Goal: Information Seeking & Learning: Learn about a topic

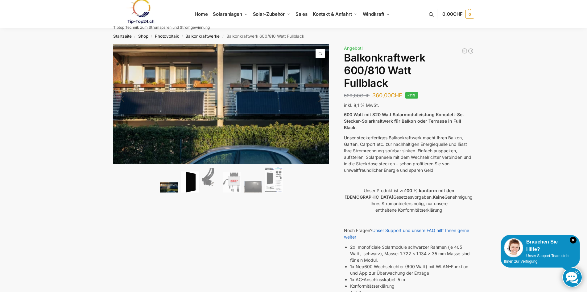
click at [192, 185] on img at bounding box center [190, 181] width 19 height 21
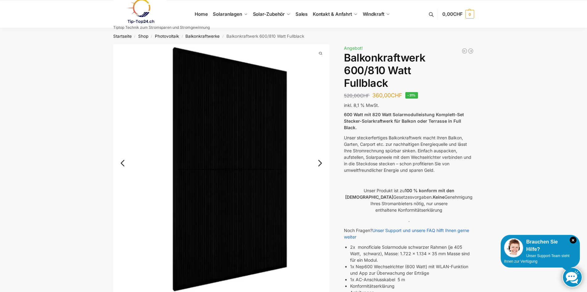
click at [321, 164] on link "Next" at bounding box center [319, 166] width 21 height 6
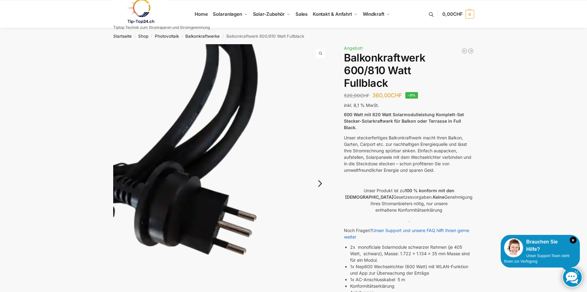
click at [319, 184] on link "Next" at bounding box center [319, 186] width 21 height 6
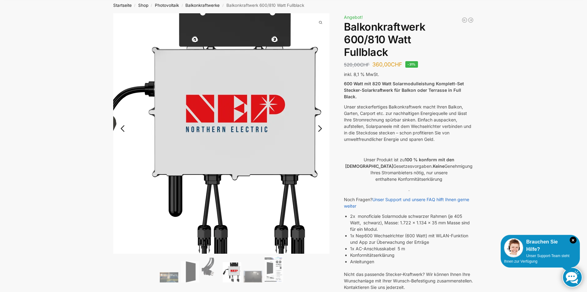
scroll to position [62, 0]
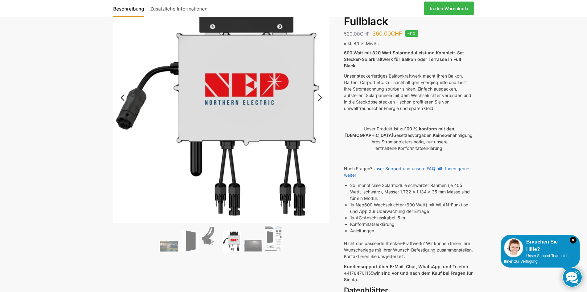
click at [320, 97] on link "Next" at bounding box center [319, 100] width 21 height 6
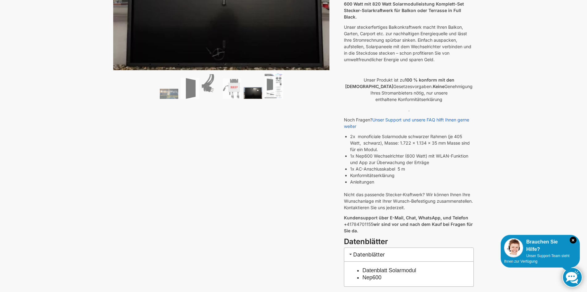
scroll to position [0, 0]
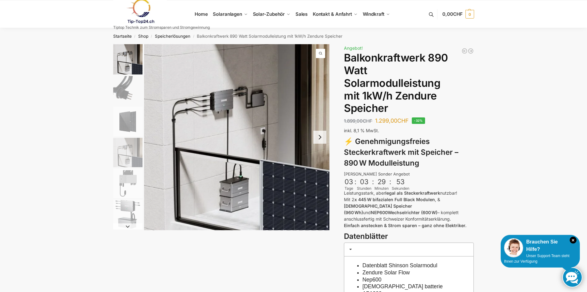
click at [321, 138] on button "Next slide" at bounding box center [319, 136] width 13 height 13
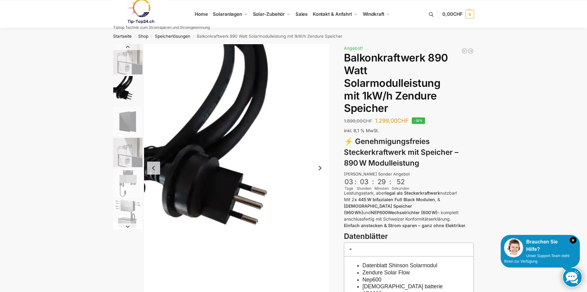
click at [317, 167] on button "Next slide" at bounding box center [319, 167] width 13 height 13
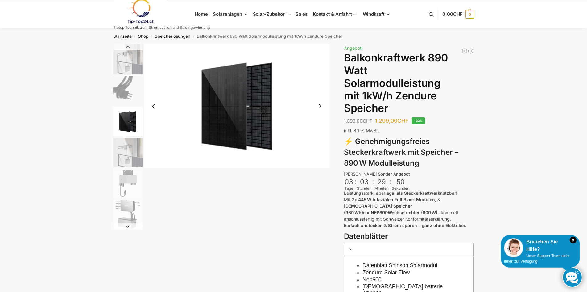
click at [321, 107] on button "Next slide" at bounding box center [319, 106] width 13 height 13
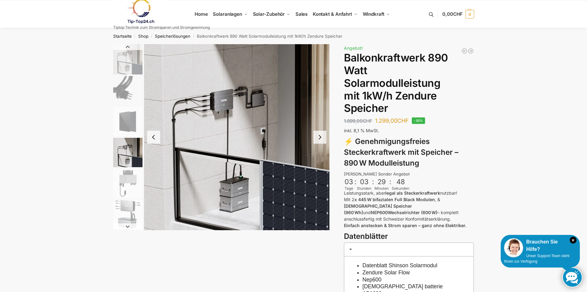
click at [319, 135] on button "Next slide" at bounding box center [319, 136] width 13 height 13
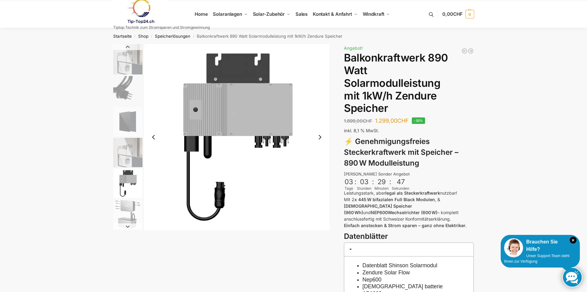
click at [319, 135] on button "Next slide" at bounding box center [319, 136] width 13 height 13
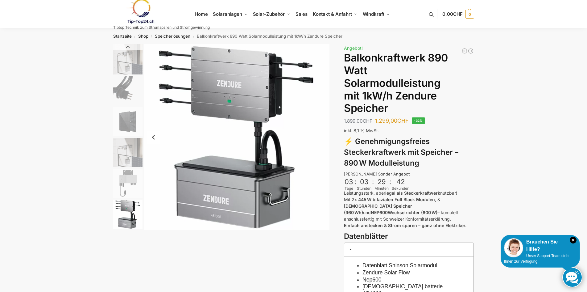
click at [319, 135] on img "6 / 6" at bounding box center [237, 137] width 186 height 186
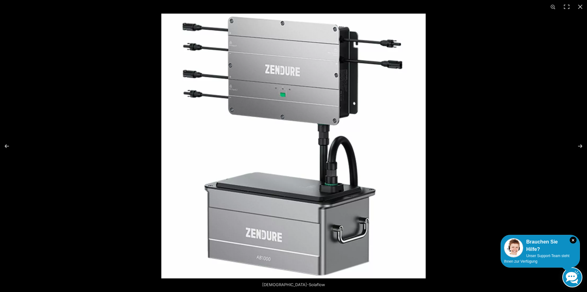
click at [319, 135] on img at bounding box center [293, 146] width 264 height 264
